Goal: Register for event/course

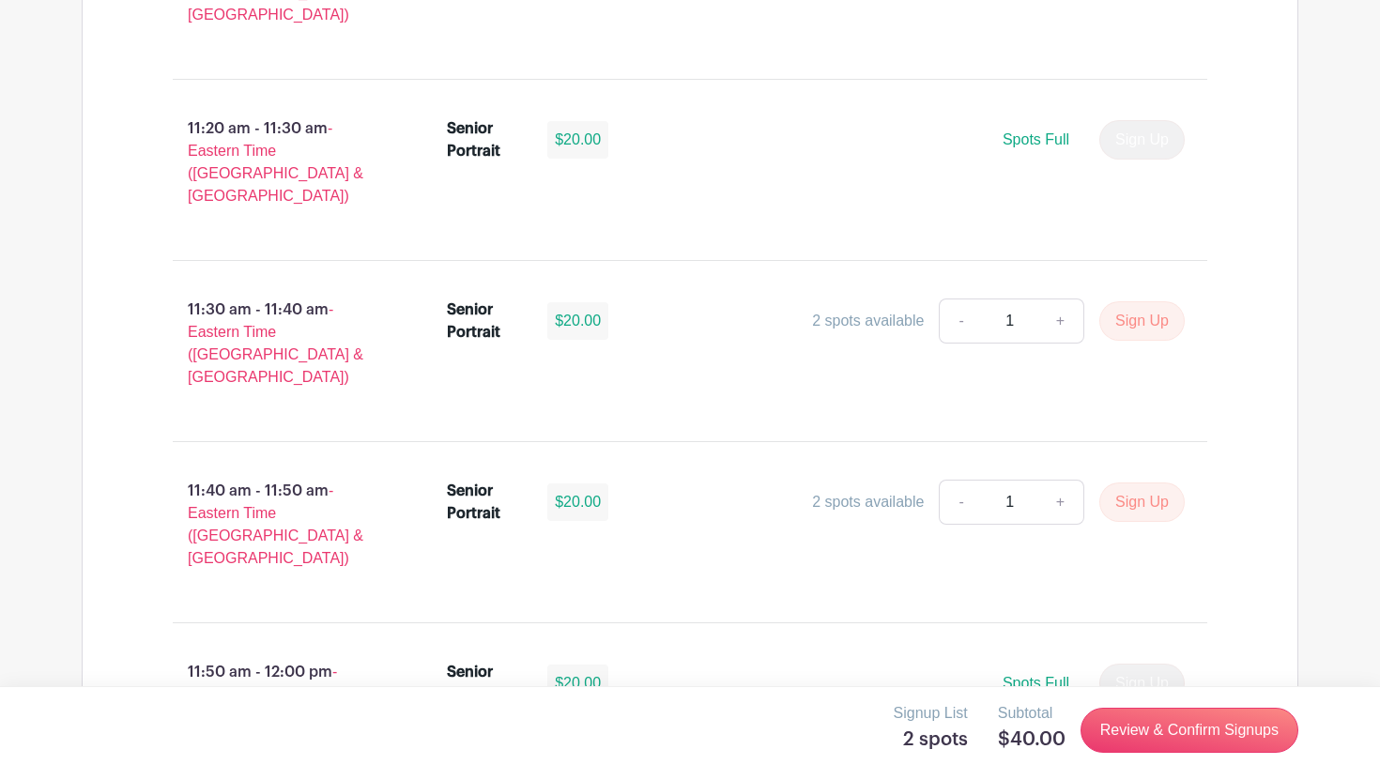
scroll to position [4875, 0]
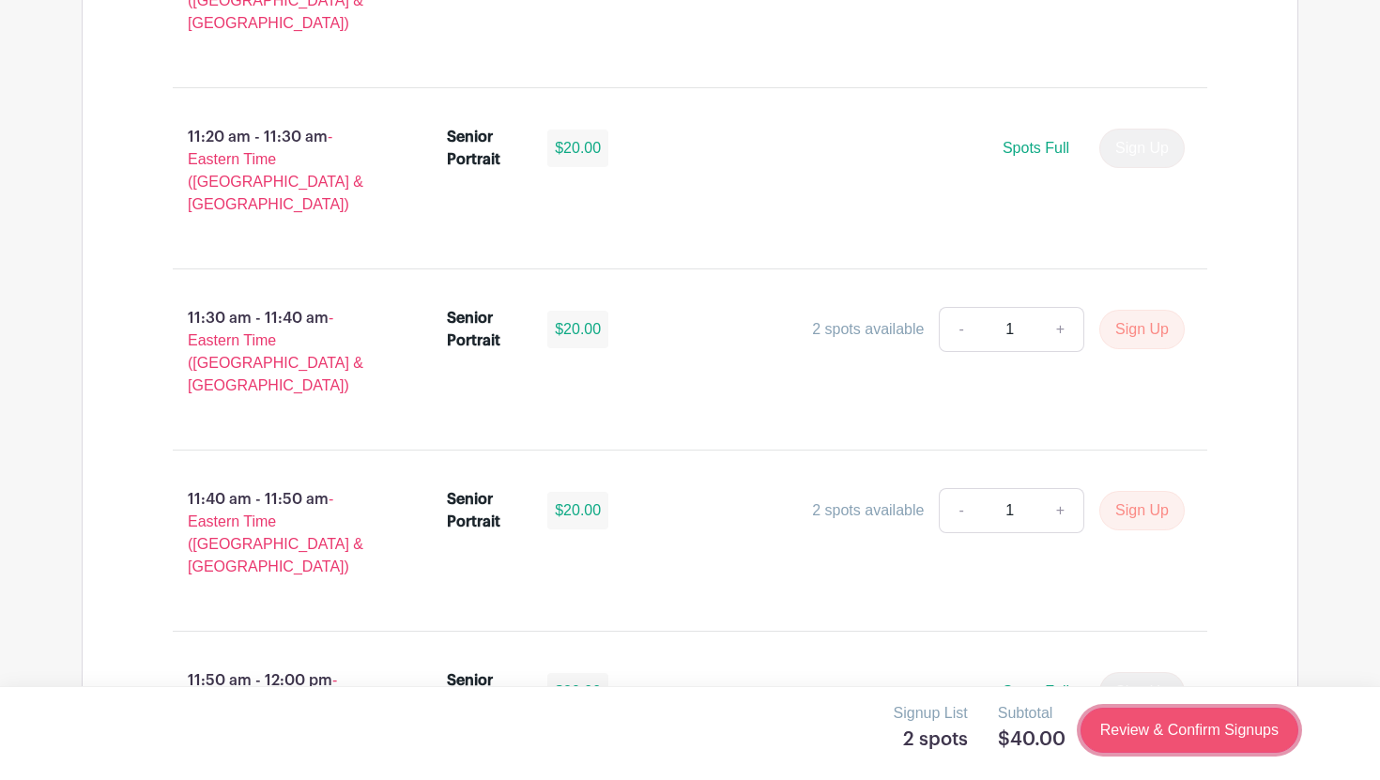
click at [1178, 730] on link "Review & Confirm Signups" at bounding box center [1189, 730] width 218 height 45
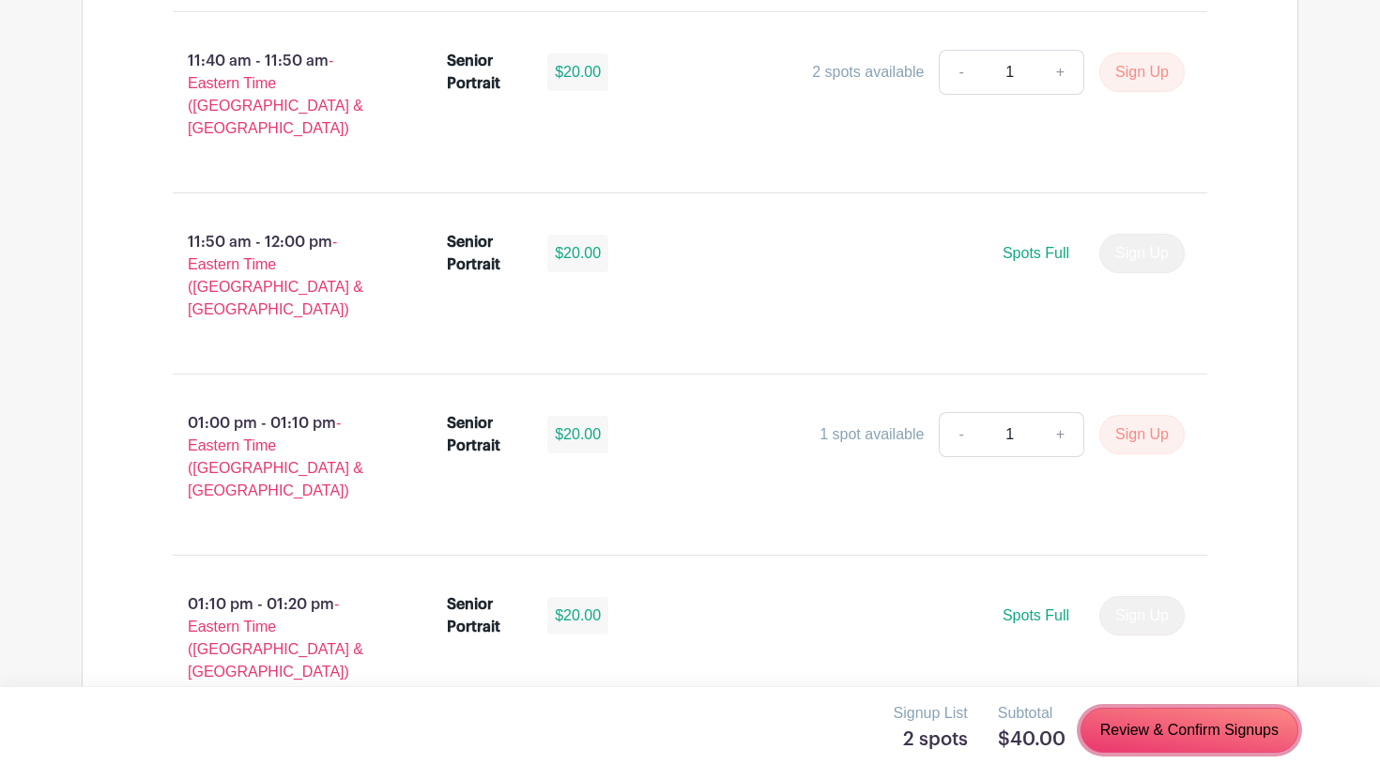
scroll to position [5261, 0]
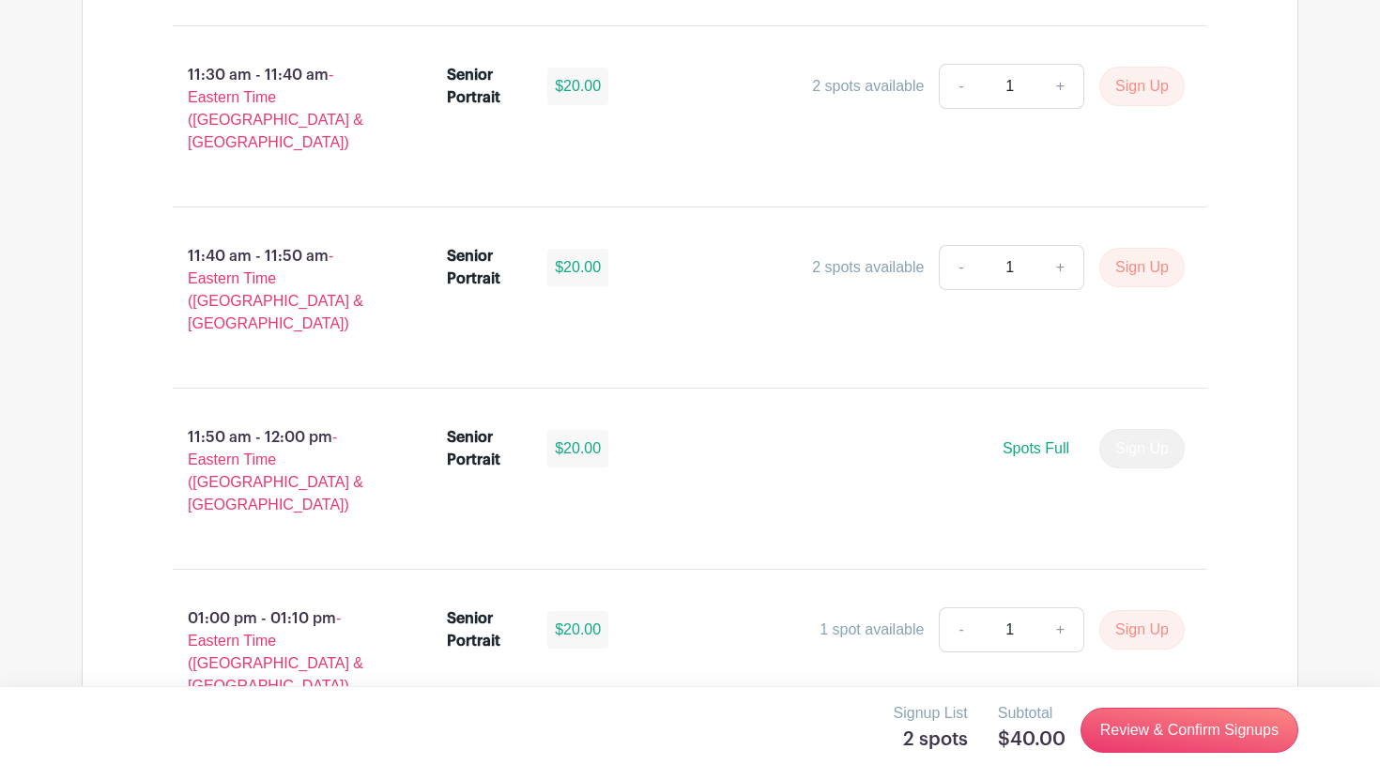
scroll to position [5117, 0]
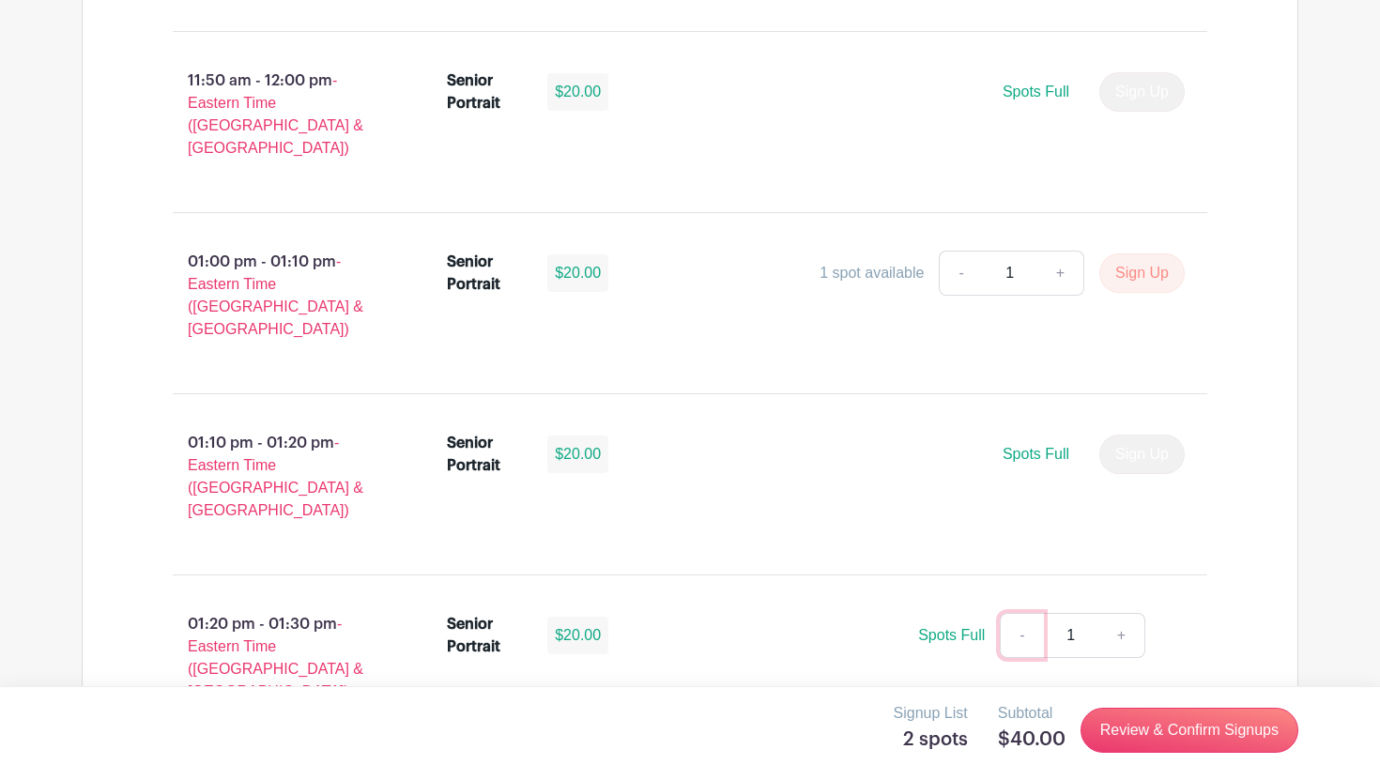
scroll to position [5574, 0]
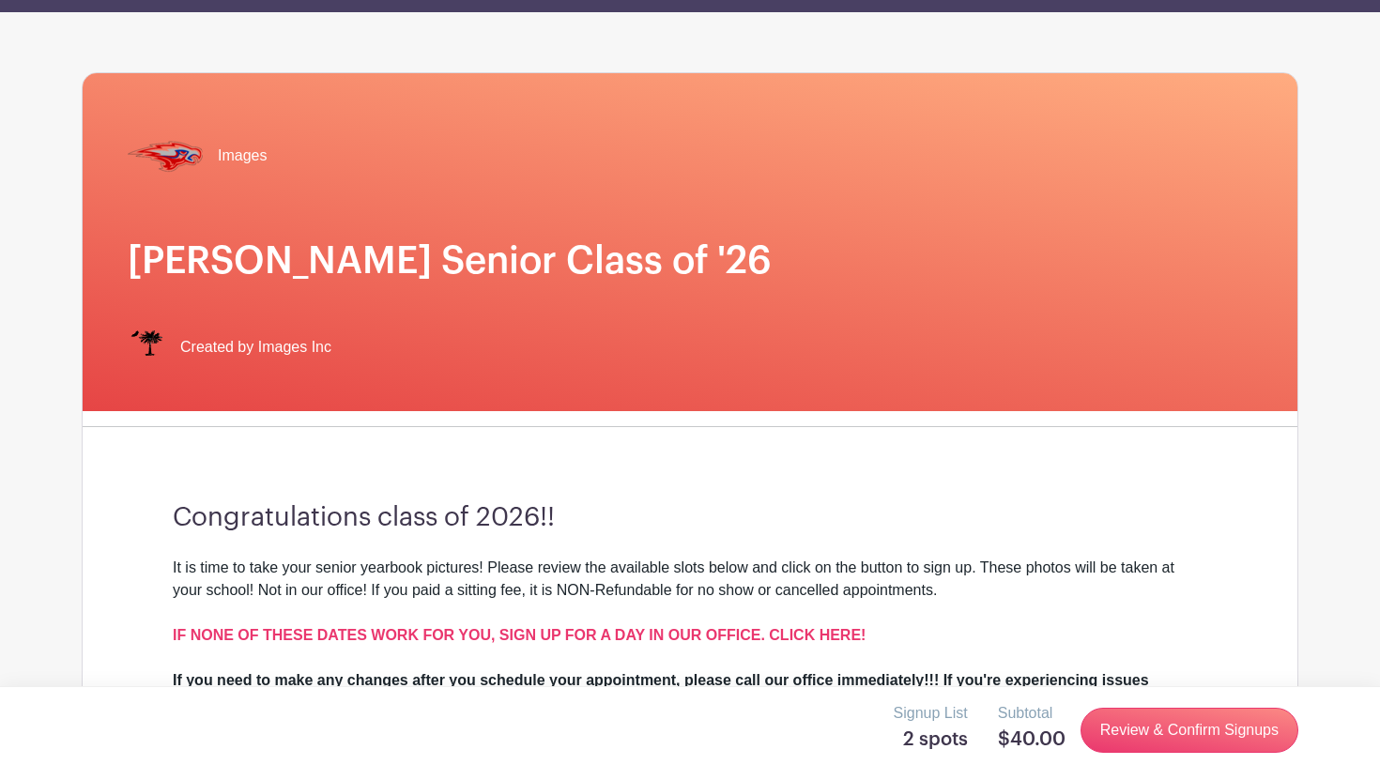
scroll to position [0, 0]
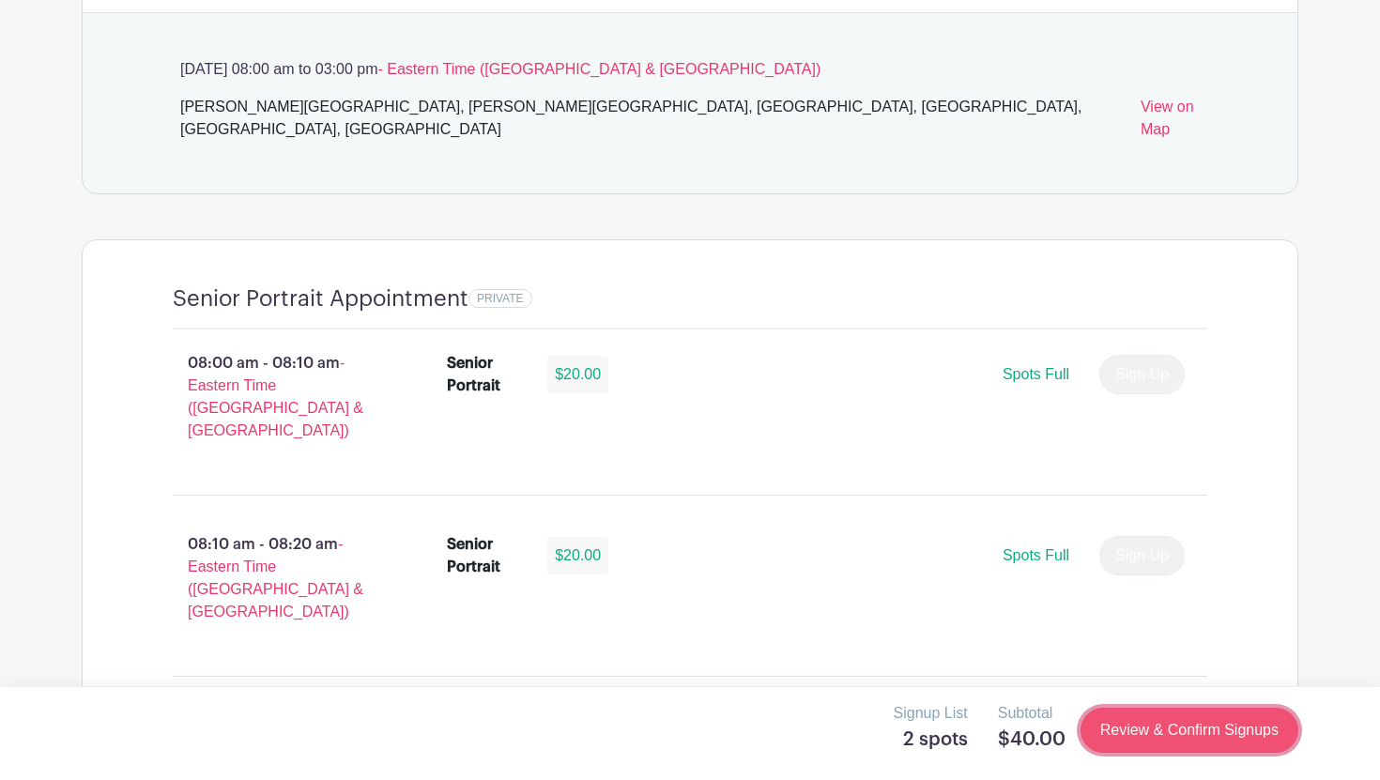
click at [1179, 739] on link "Review & Confirm Signups" at bounding box center [1189, 730] width 218 height 45
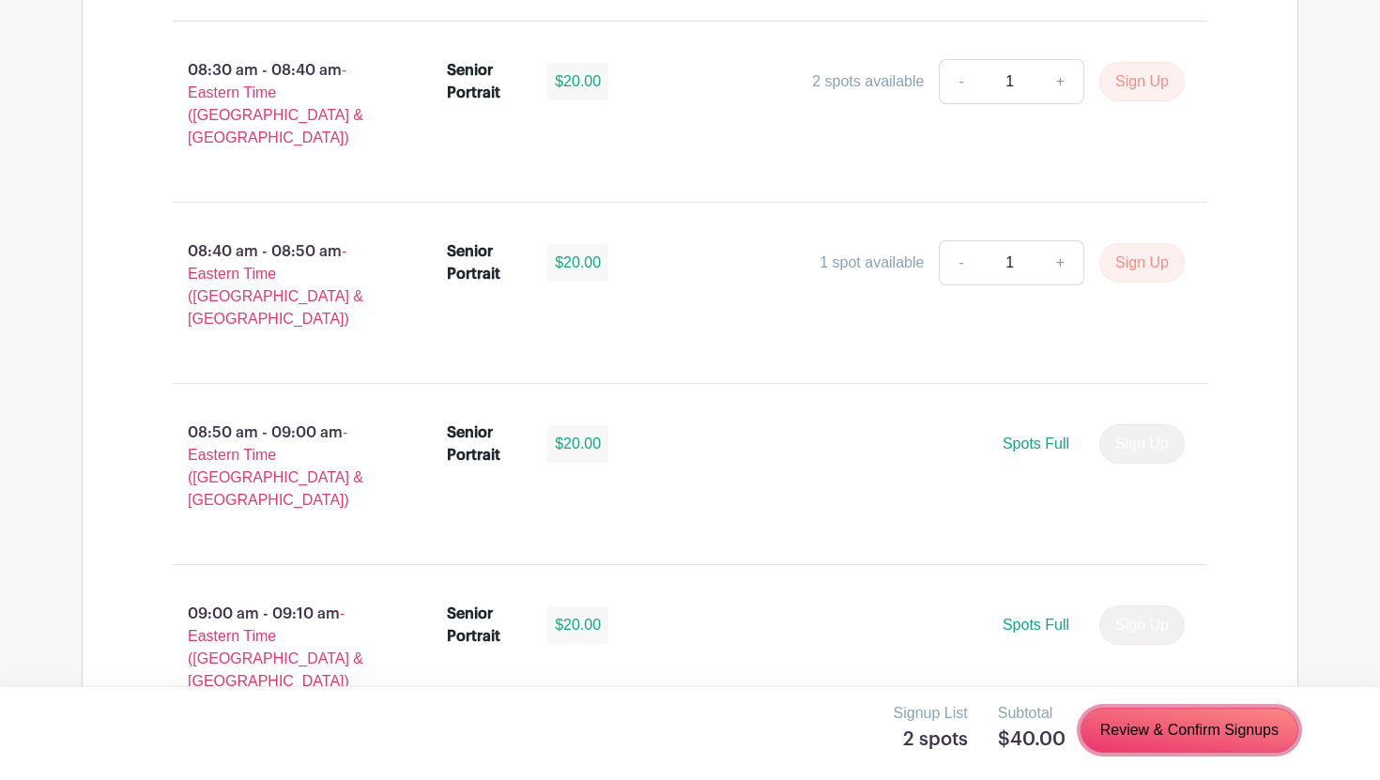
scroll to position [1860, 0]
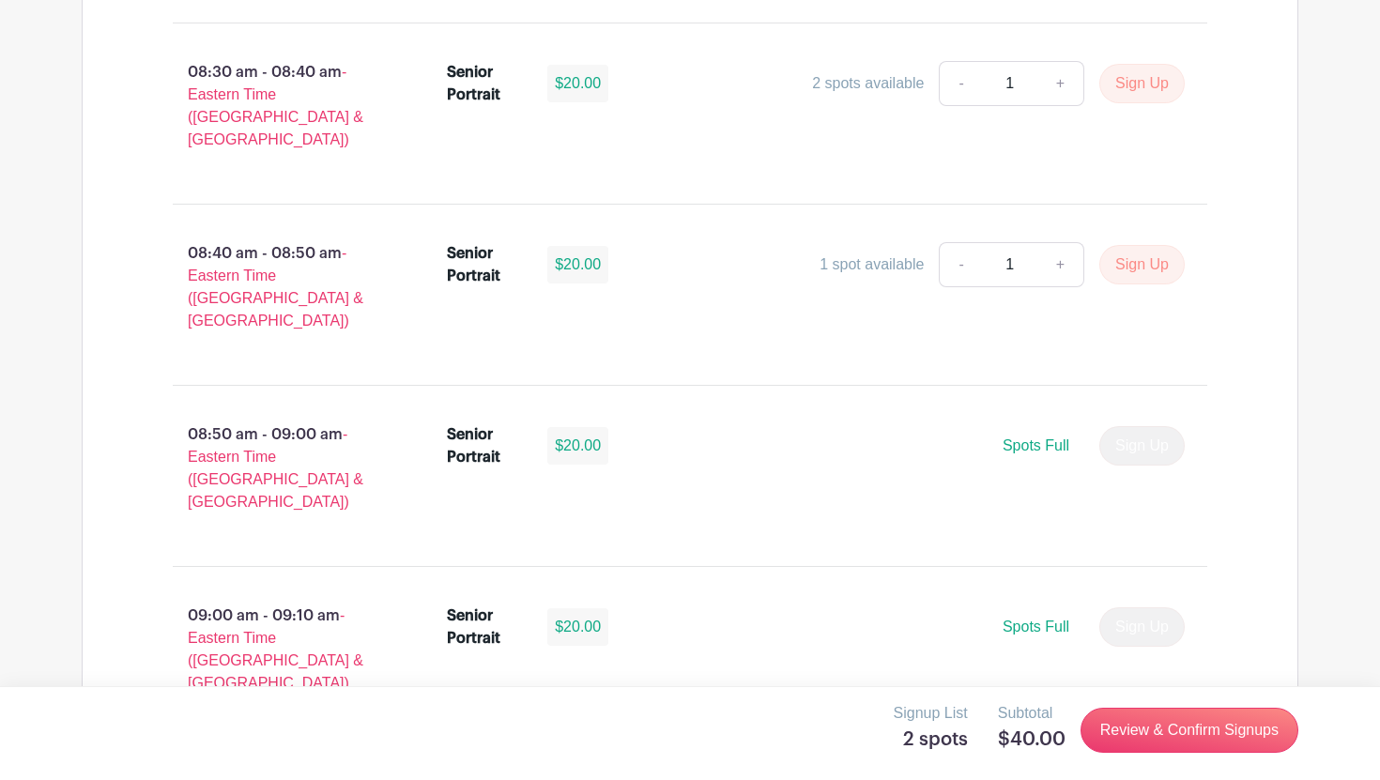
click at [924, 715] on p "Signup List" at bounding box center [931, 713] width 74 height 23
click at [922, 734] on h5 "2 spots" at bounding box center [931, 739] width 74 height 23
click at [942, 748] on h5 "2 spots" at bounding box center [931, 739] width 74 height 23
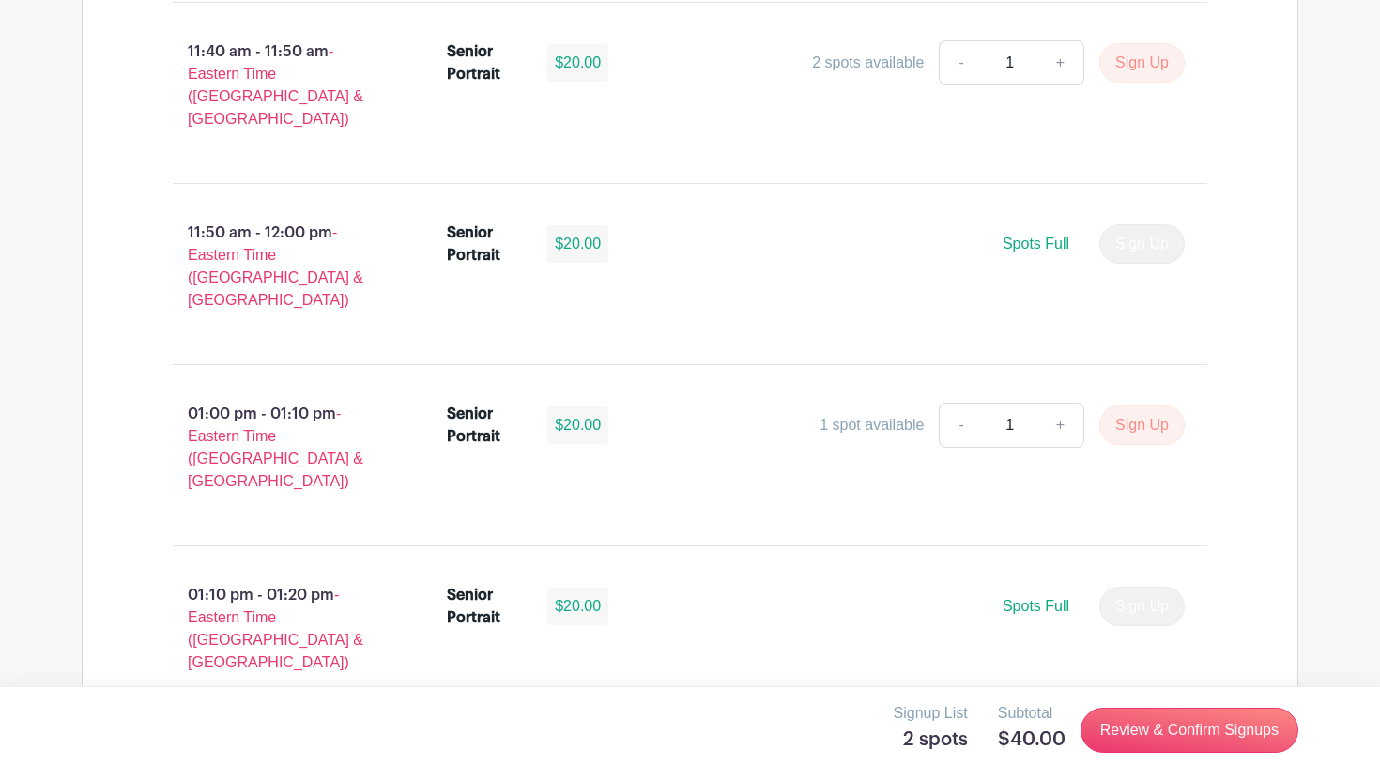
scroll to position [5455, 0]
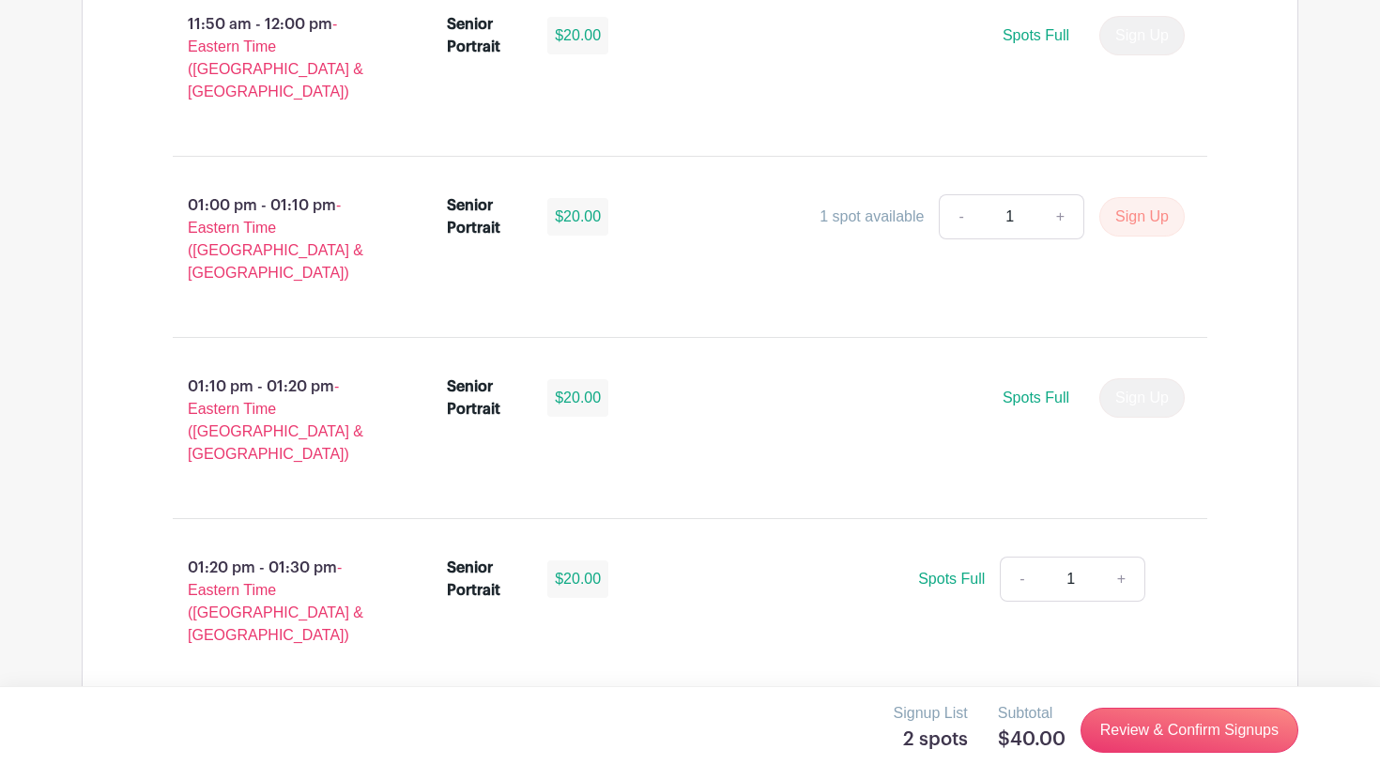
scroll to position [5574, 0]
